Goal: Task Accomplishment & Management: Complete application form

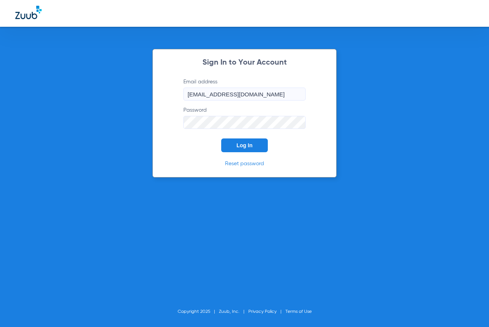
click at [237, 143] on span "Log In" at bounding box center [245, 145] width 16 height 6
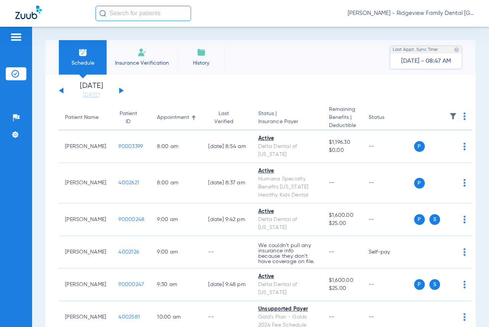
click at [159, 55] on li "Insurance Verification" at bounding box center [142, 57] width 71 height 34
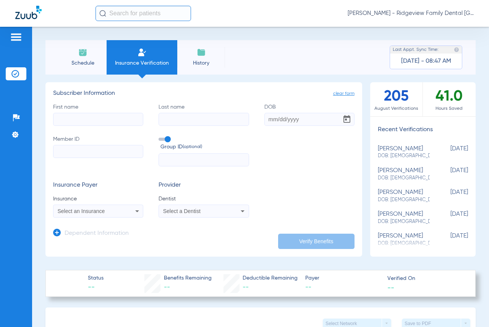
click at [85, 121] on input "First name" at bounding box center [98, 119] width 90 height 13
type input "[PERSON_NAME]"
click at [269, 123] on input "DOB" at bounding box center [310, 119] width 90 height 13
type input "[DATE]"
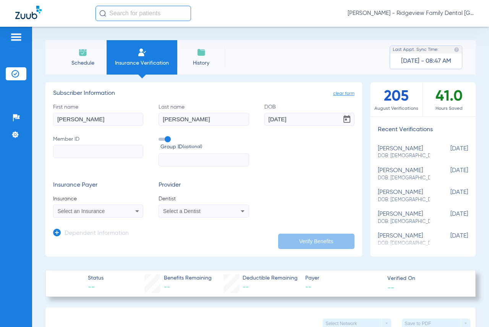
click at [136, 154] on input "Member ID" at bounding box center [98, 151] width 90 height 13
type input "101086902600"
click at [136, 211] on icon at bounding box center [137, 211] width 4 height 2
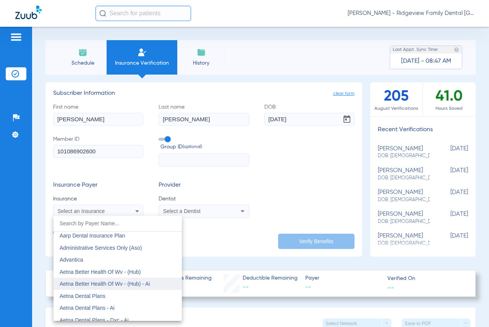
scroll to position [38, 0]
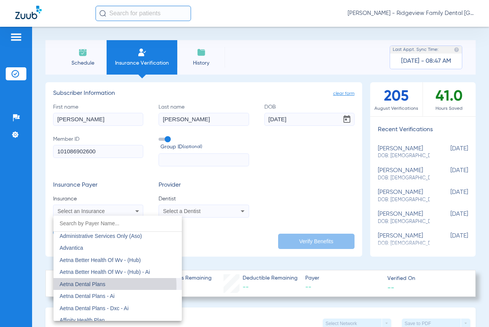
click at [94, 286] on span "Aetna Dental Plans" at bounding box center [83, 284] width 46 height 6
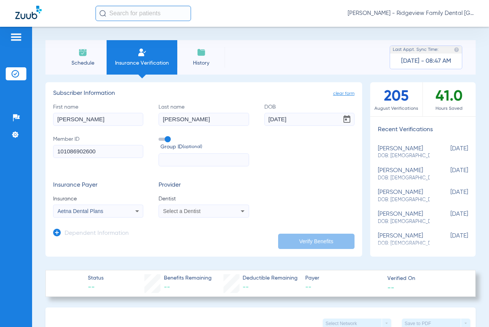
click at [239, 209] on icon at bounding box center [242, 210] width 9 height 9
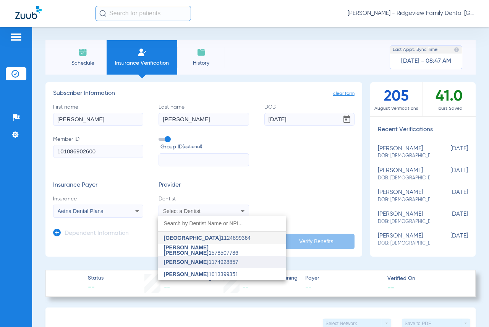
click at [200, 258] on mat-option "[PERSON_NAME] 1174928857" at bounding box center [222, 262] width 128 height 12
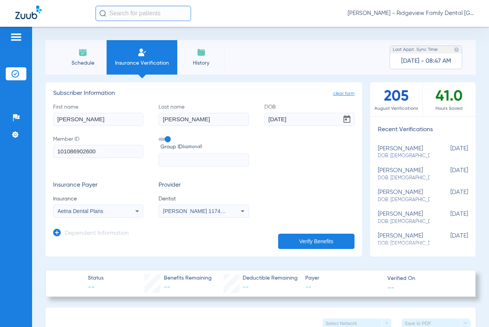
click at [289, 237] on button "Verify Benefits" at bounding box center [316, 241] width 76 height 15
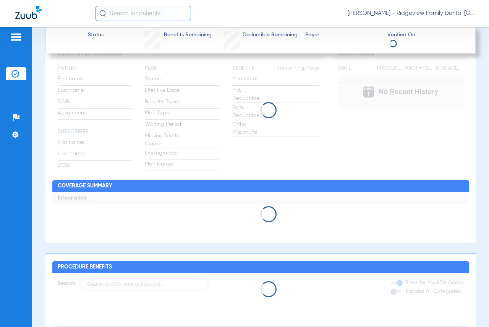
scroll to position [316, 0]
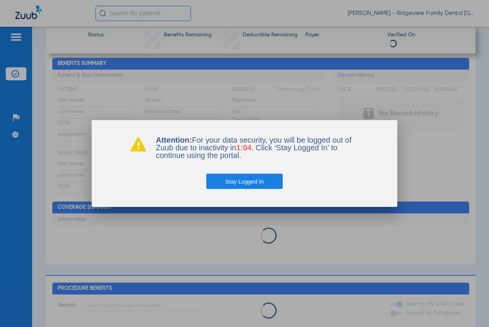
click at [253, 181] on button "Stay Logged In" at bounding box center [244, 181] width 77 height 15
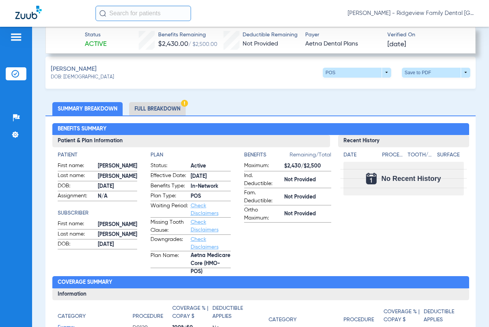
scroll to position [240, 0]
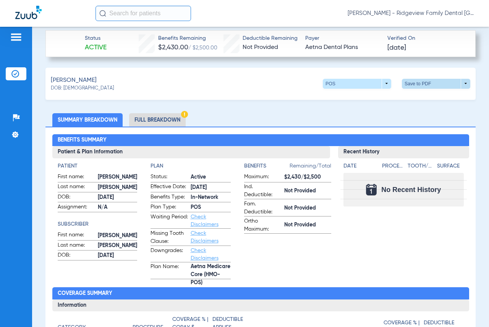
click at [436, 84] on span at bounding box center [436, 84] width 18 height 18
click at [382, 100] on span "Save to PDF" at bounding box center [373, 97] width 30 height 5
click at [458, 83] on span at bounding box center [436, 84] width 68 height 10
click at [380, 98] on span "Save to PDF" at bounding box center [373, 97] width 30 height 5
